Goal: Find specific page/section: Find specific page/section

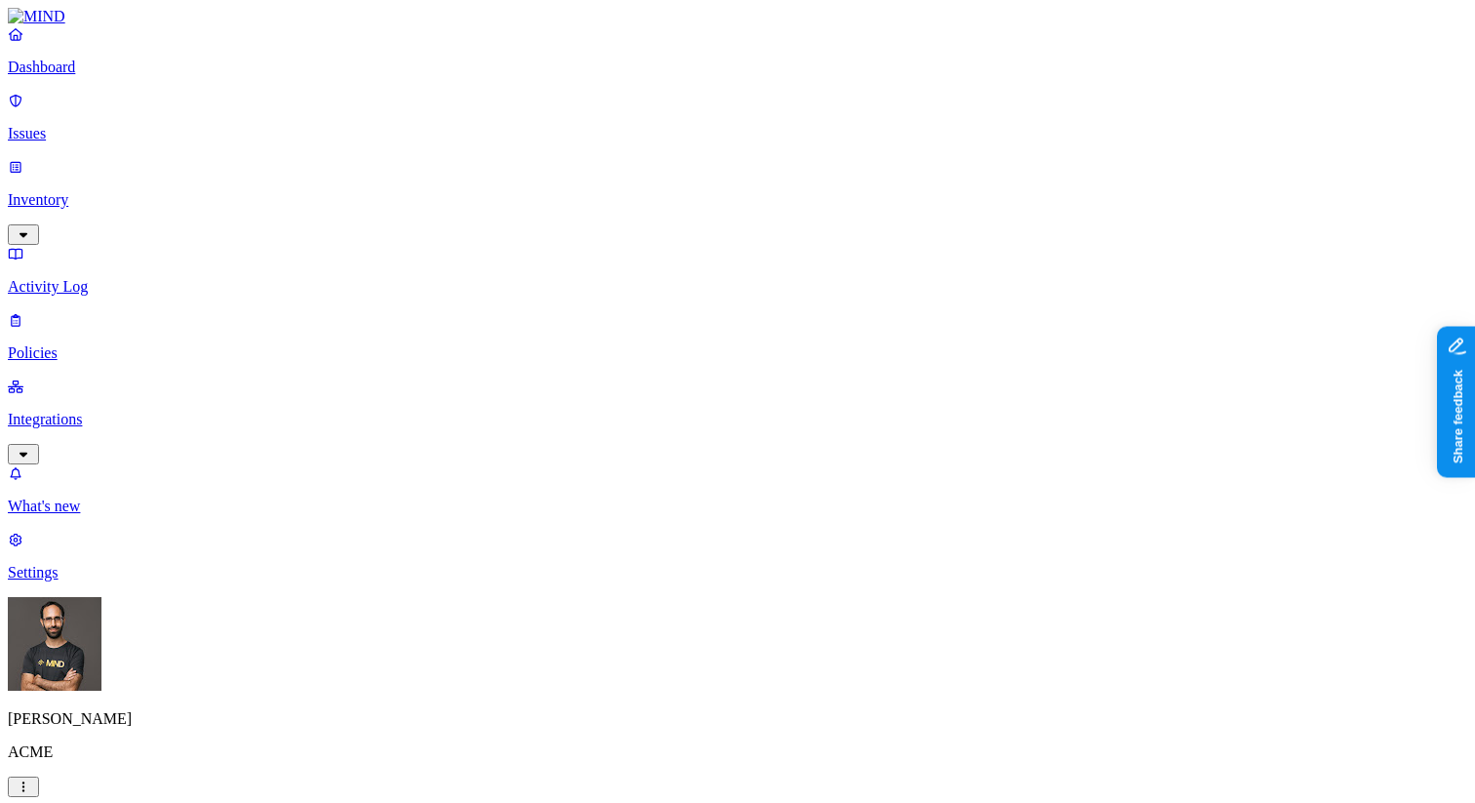
click at [82, 411] on p "Integrations" at bounding box center [737, 420] width 1459 height 18
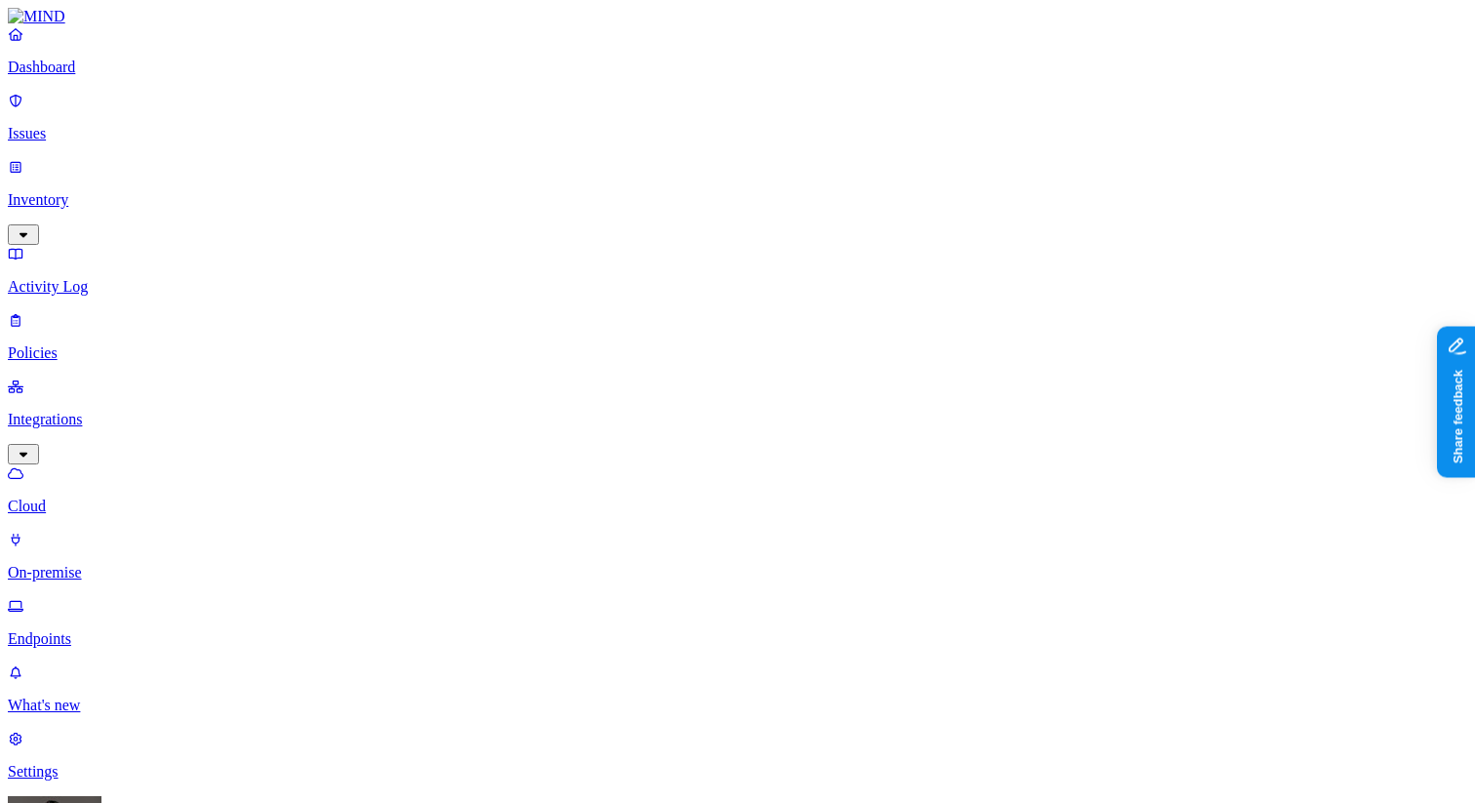
click at [105, 191] on p "Inventory" at bounding box center [737, 200] width 1459 height 18
click at [91, 344] on p "Users" at bounding box center [737, 353] width 1459 height 18
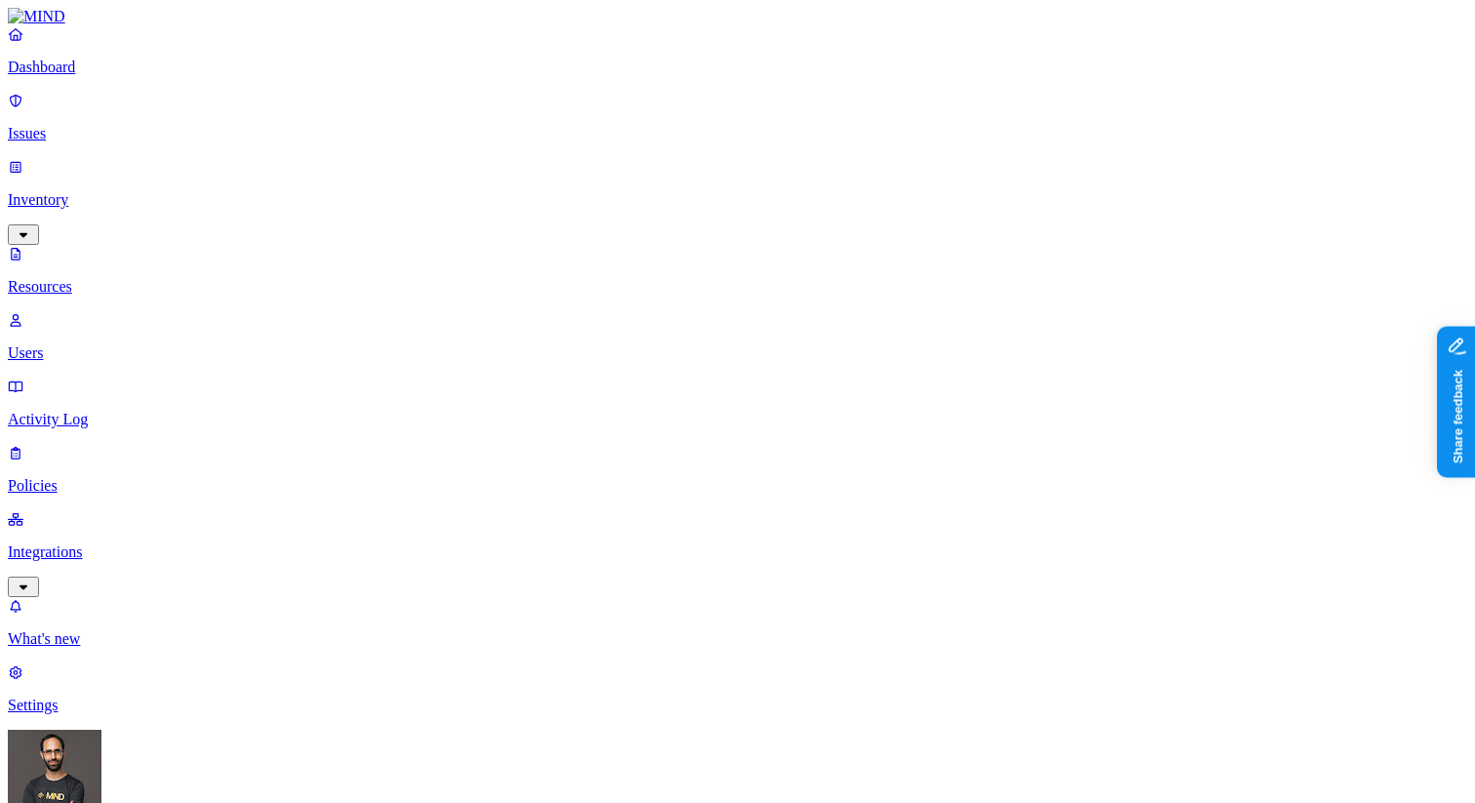
paste input "[PERSON_NAME][EMAIL_ADDRESS][DOMAIN_NAME]"
type input "[PERSON_NAME]"
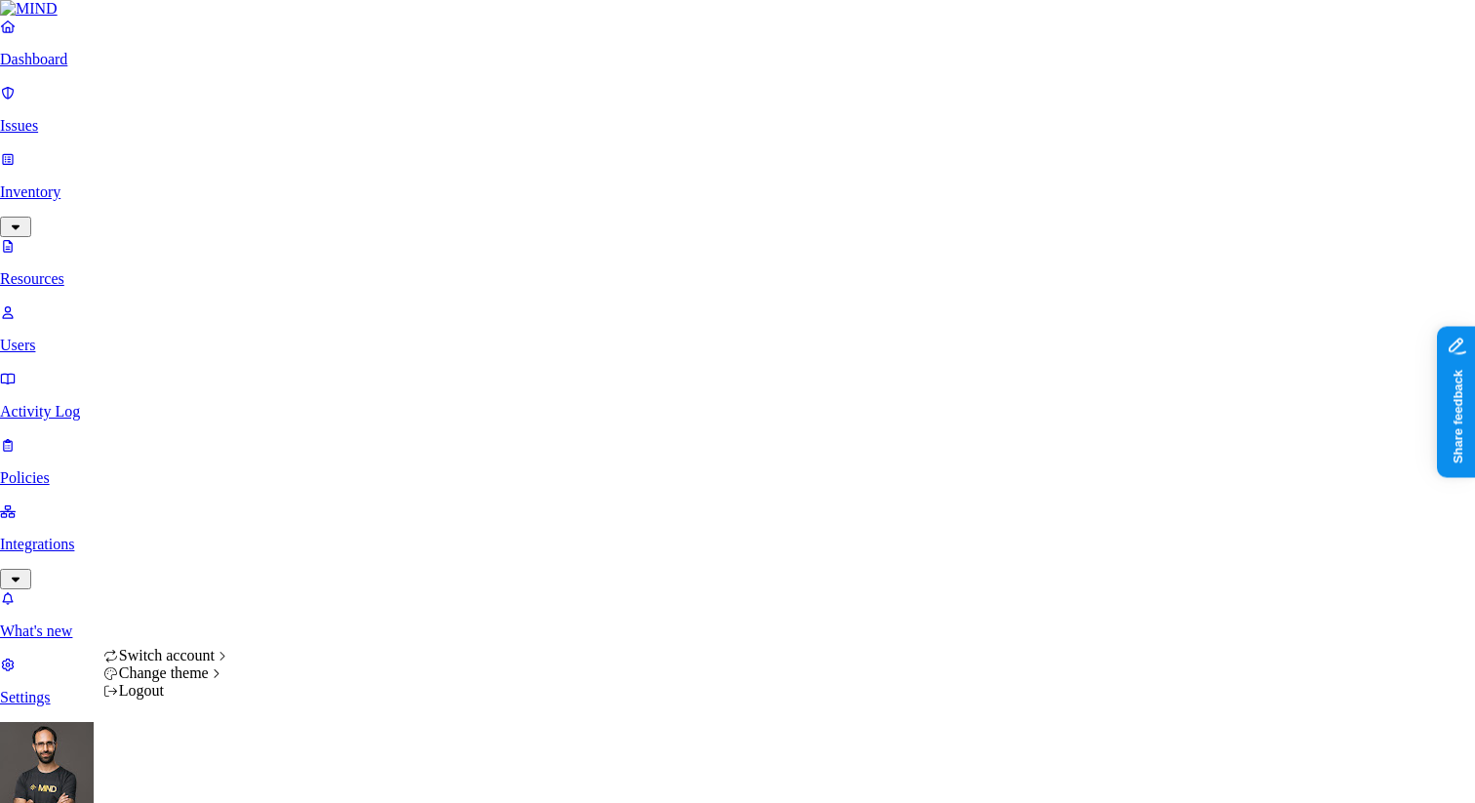
click at [190, 779] on html "Dashboard Issues Inventory Resources Users Activity Log Policies Integrations W…" at bounding box center [737, 657] width 1475 height 1315
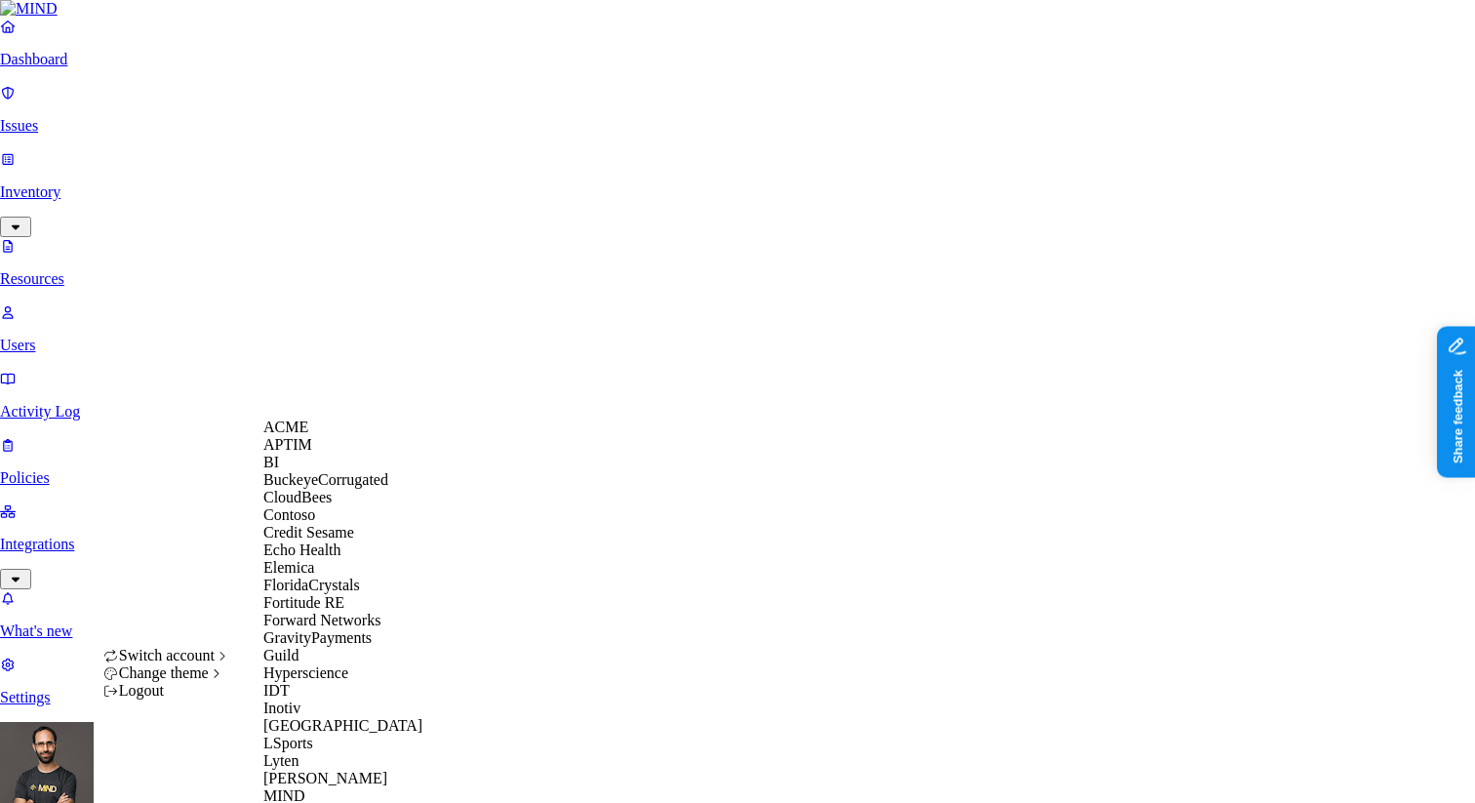
scroll to position [805, 0]
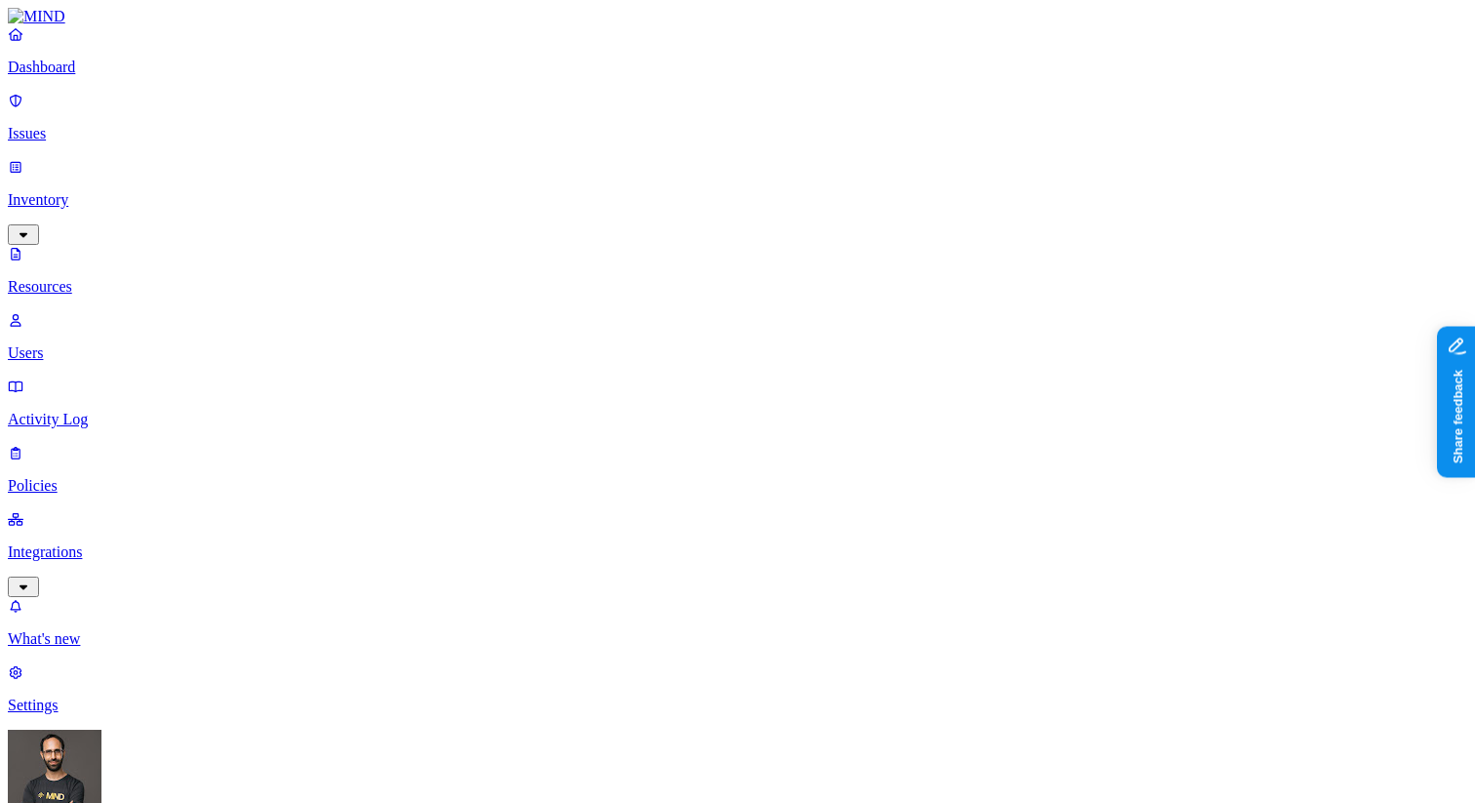
scroll to position [0, 69]
type input "[PERSON_NAME][EMAIL_ADDRESS][DOMAIN_NAME]"
click at [124, 543] on p "Integrations" at bounding box center [737, 552] width 1459 height 18
click at [168, 344] on p "Policies" at bounding box center [737, 353] width 1459 height 18
